Goal: Task Accomplishment & Management: Complete application form

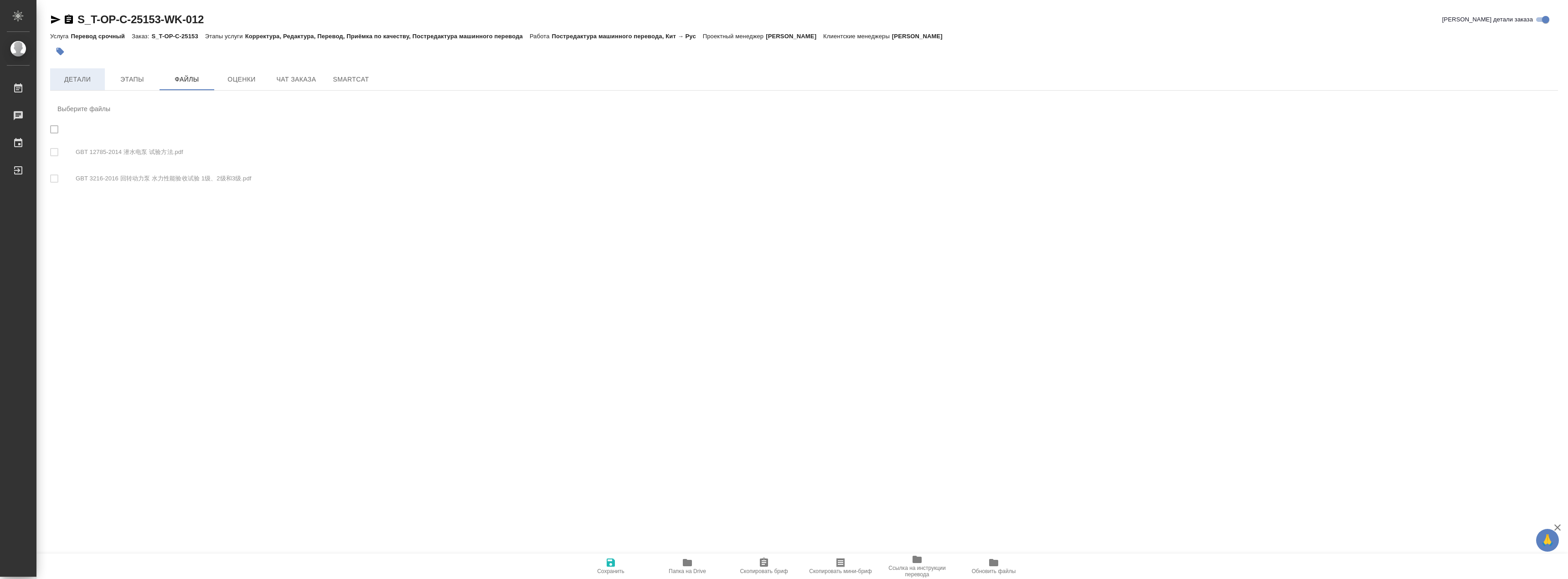
click at [89, 81] on span "Детали" at bounding box center [77, 80] width 44 height 11
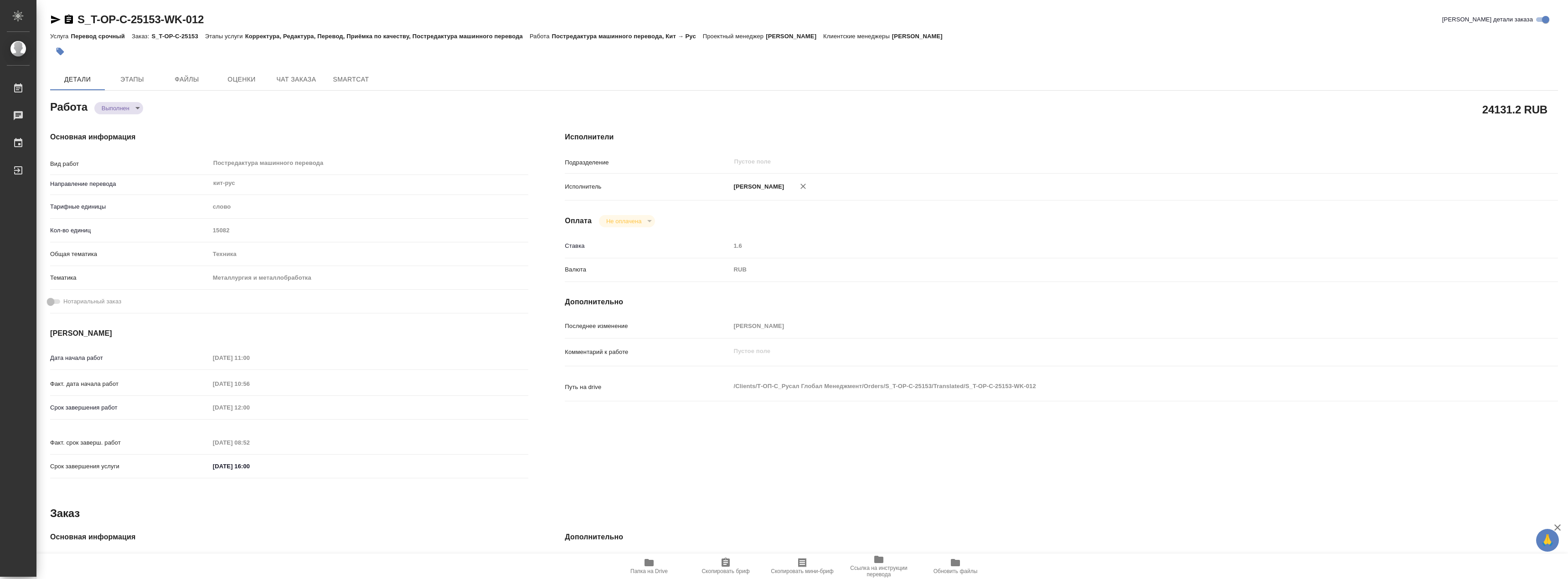
type textarea "x"
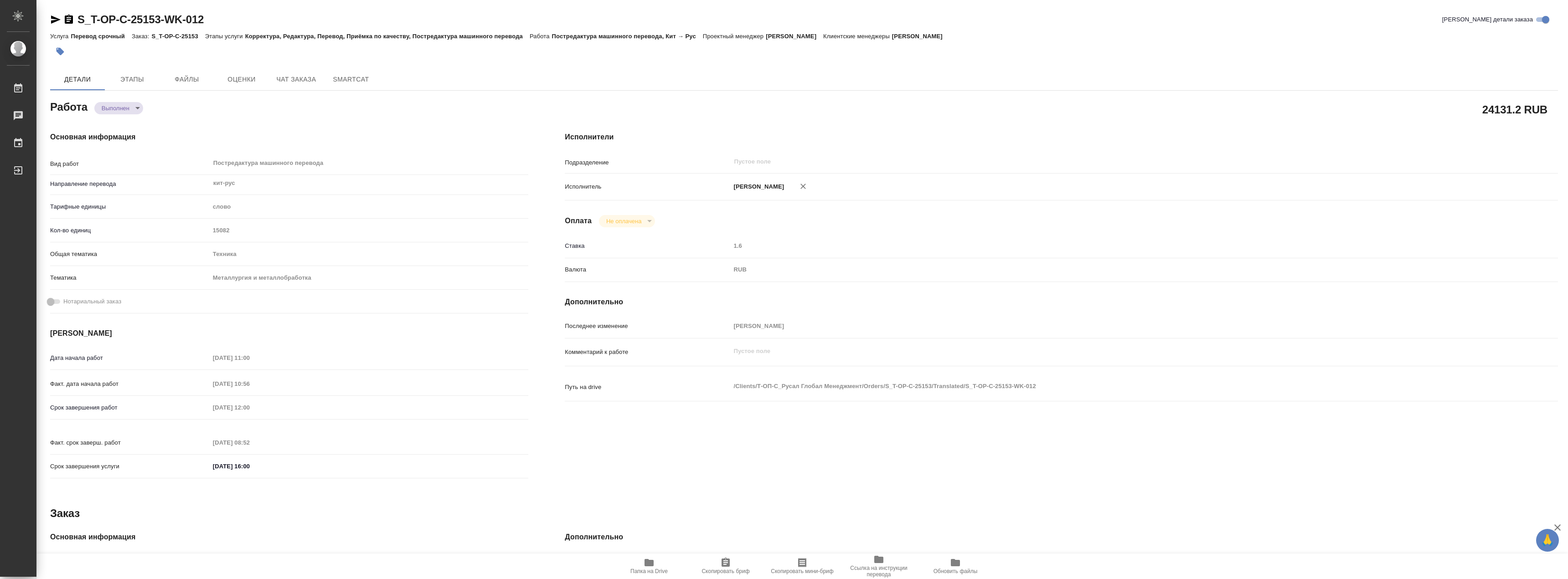
type textarea "x"
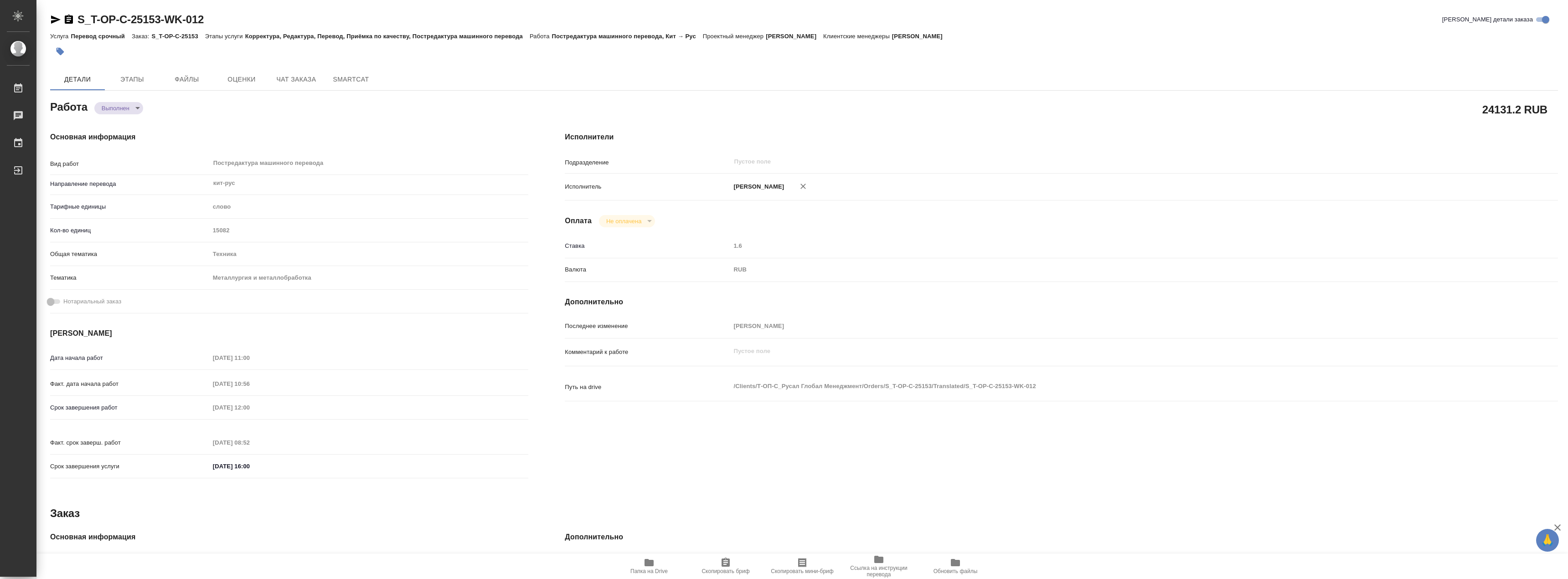
type textarea "x"
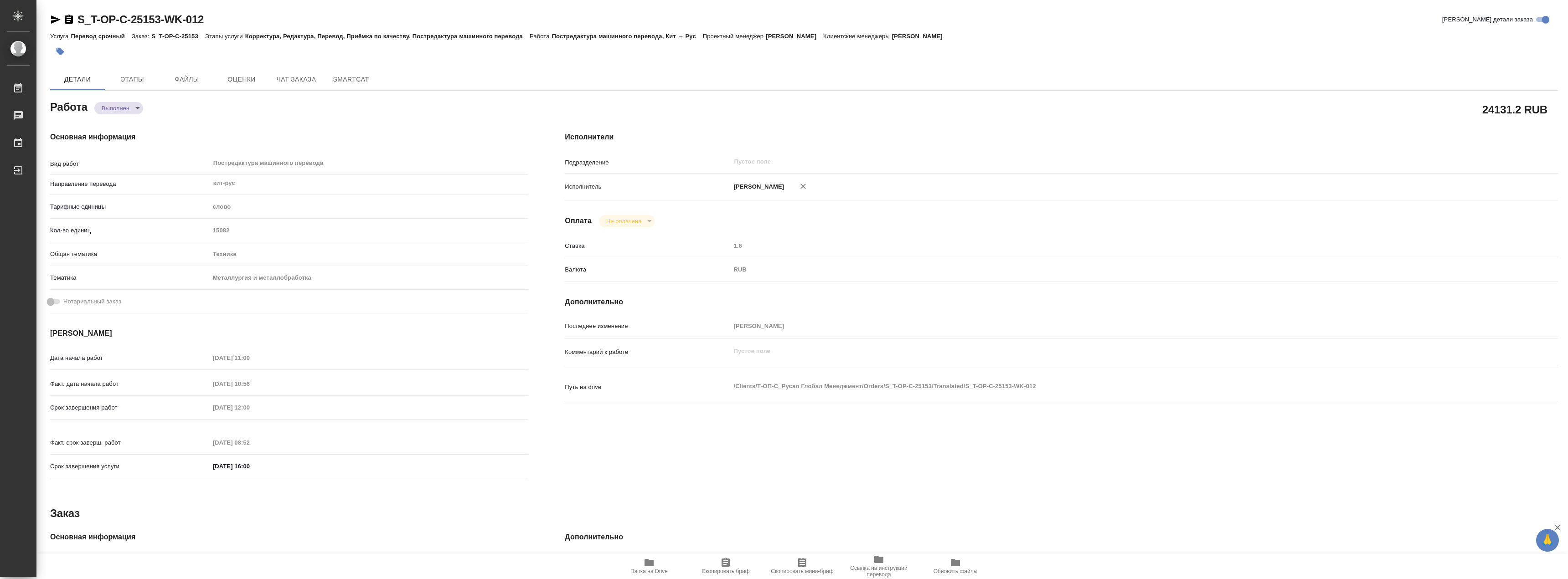
type textarea "x"
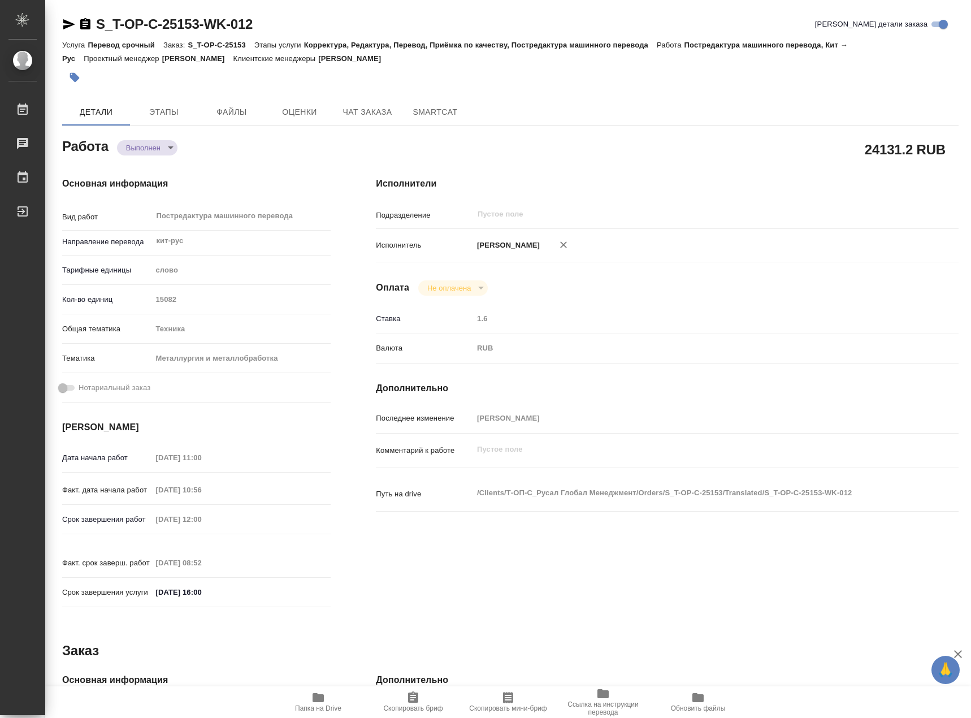
type textarea "x"
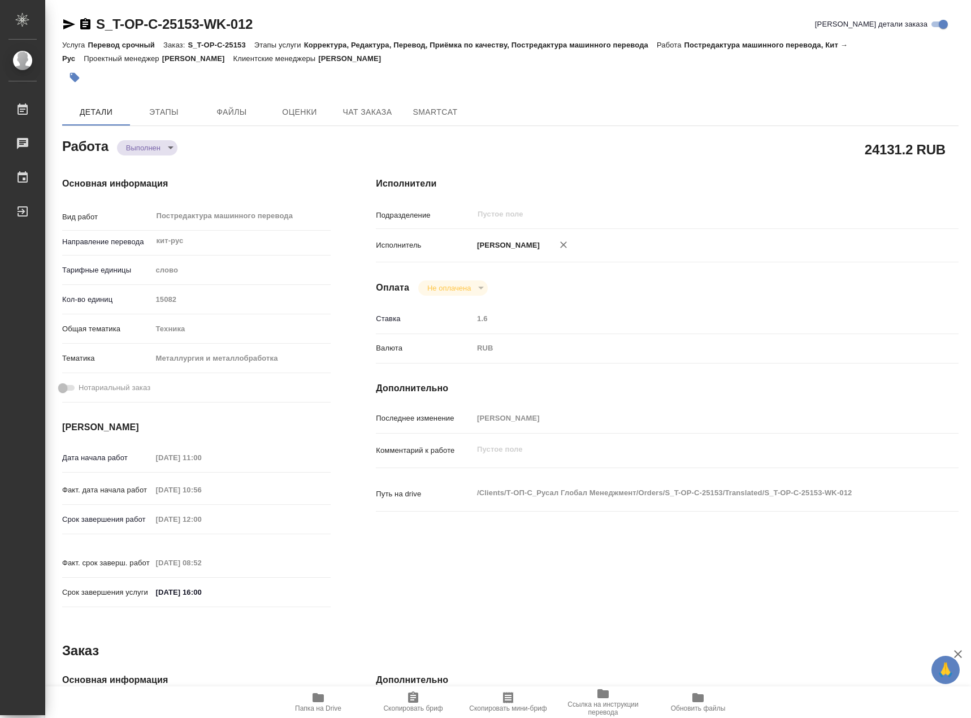
type textarea "x"
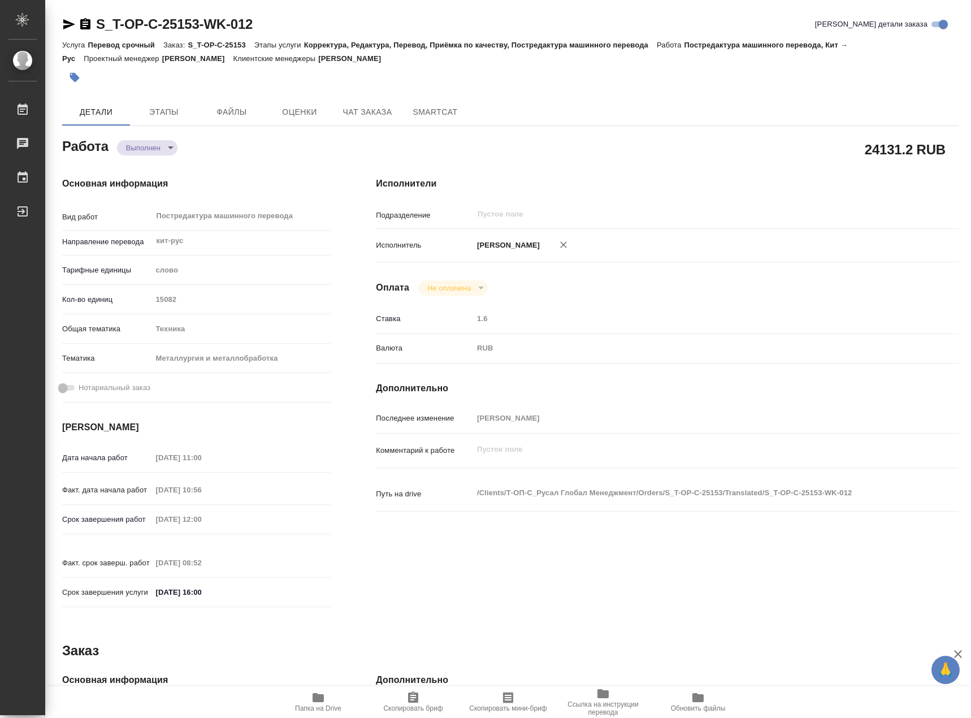
type textarea "x"
